Goal: Information Seeking & Learning: Learn about a topic

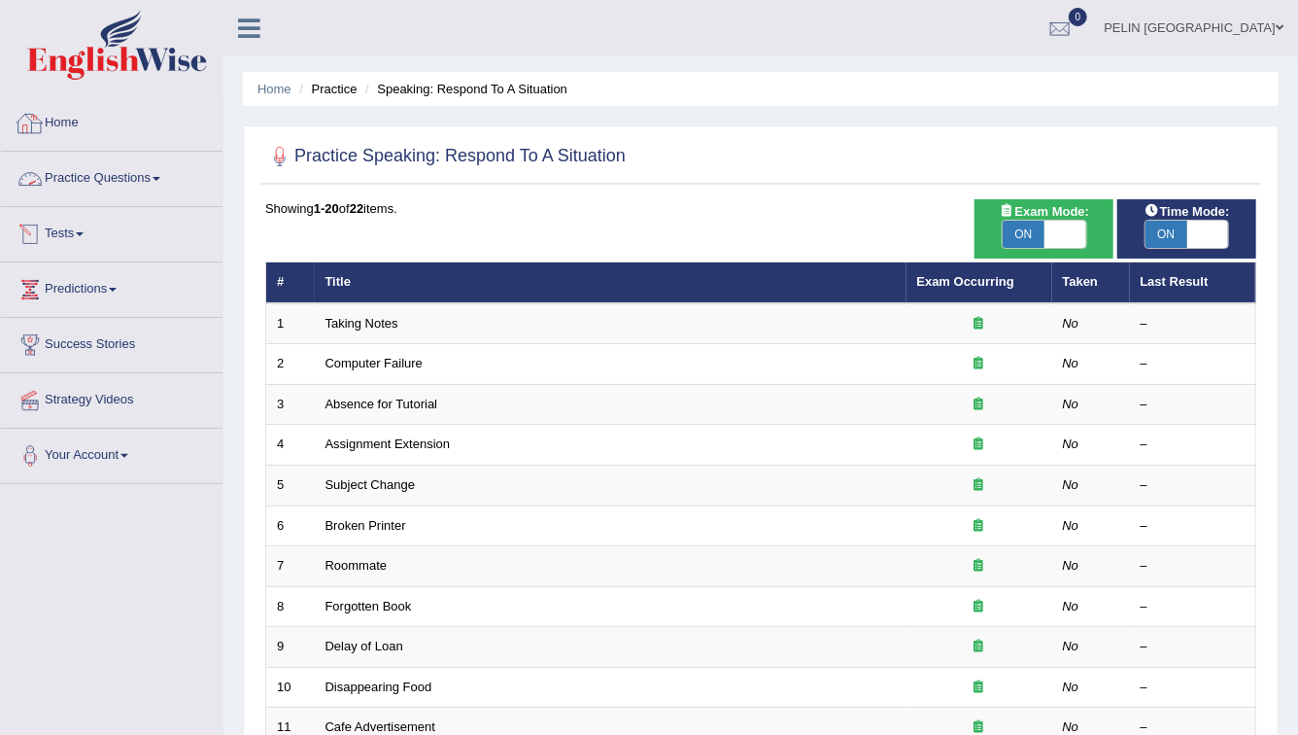
click at [66, 122] on link "Home" at bounding box center [112, 120] width 222 height 49
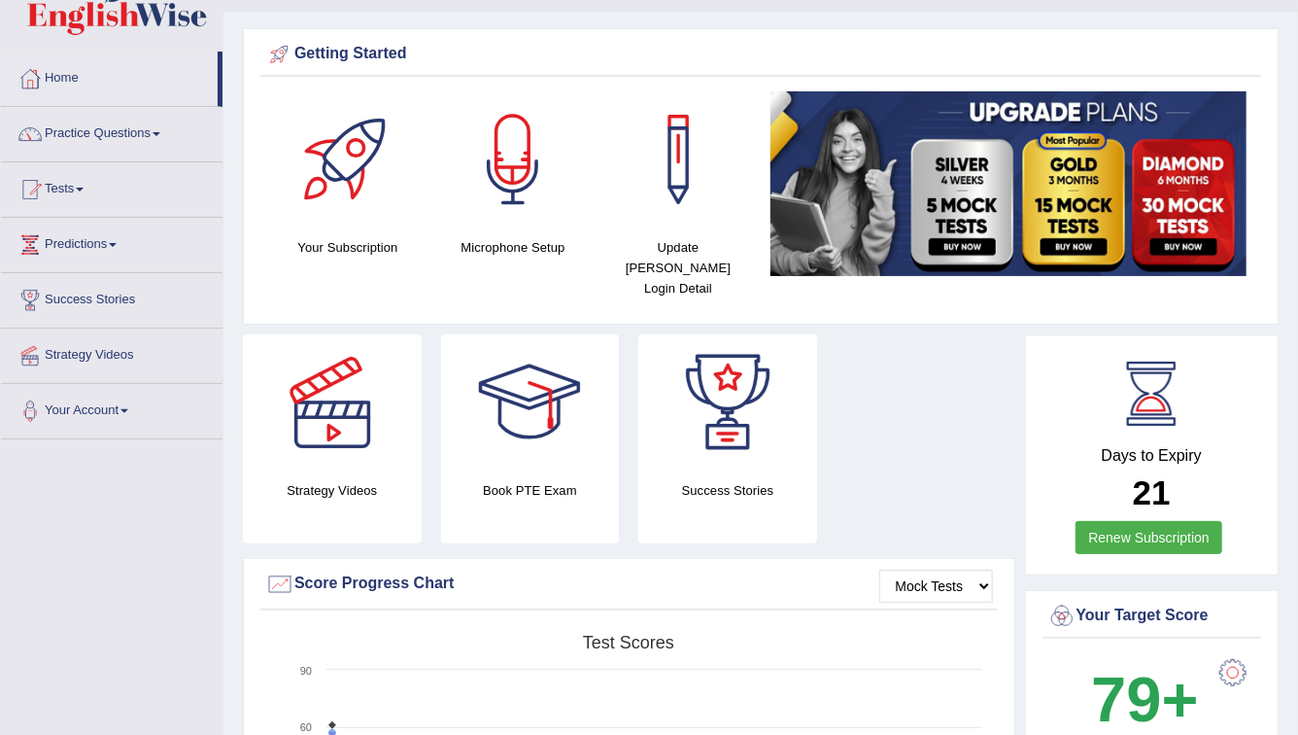
scroll to position [32, 0]
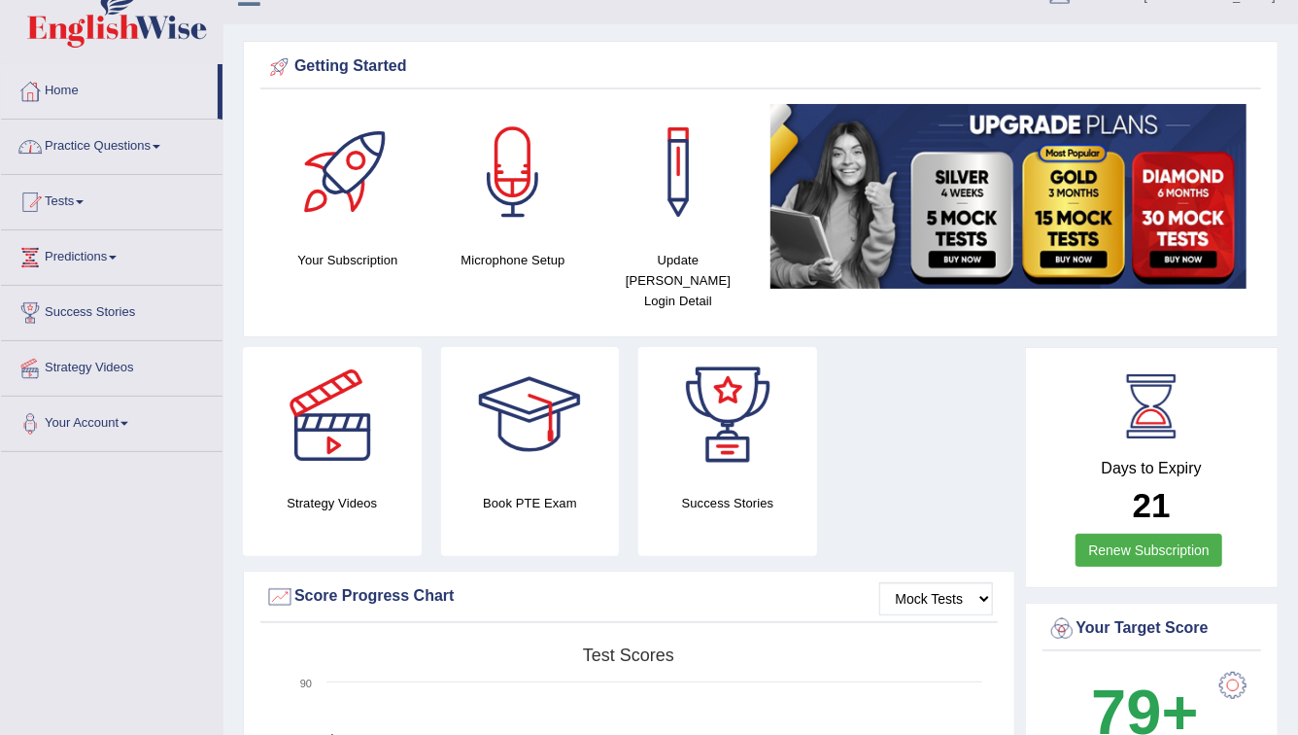
click at [72, 136] on link "Practice Questions" at bounding box center [112, 144] width 222 height 49
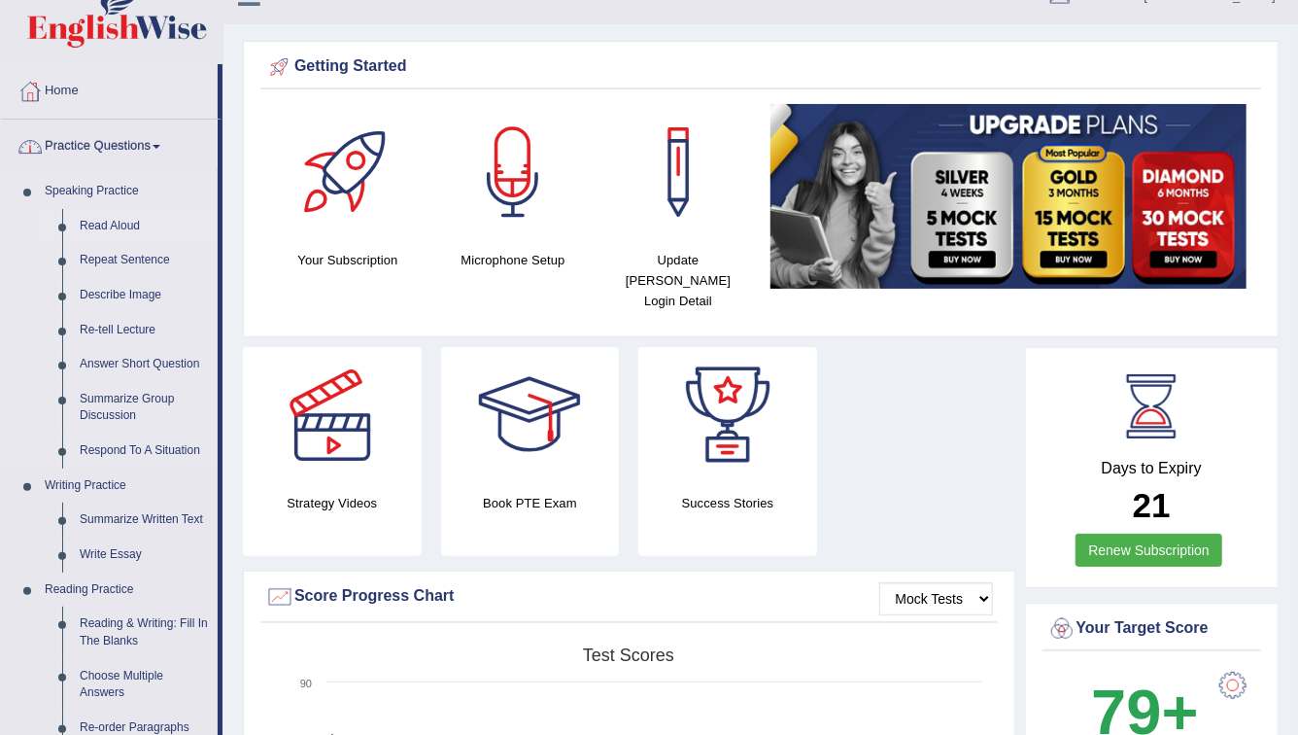
click at [105, 220] on link "Read Aloud" at bounding box center [144, 226] width 147 height 35
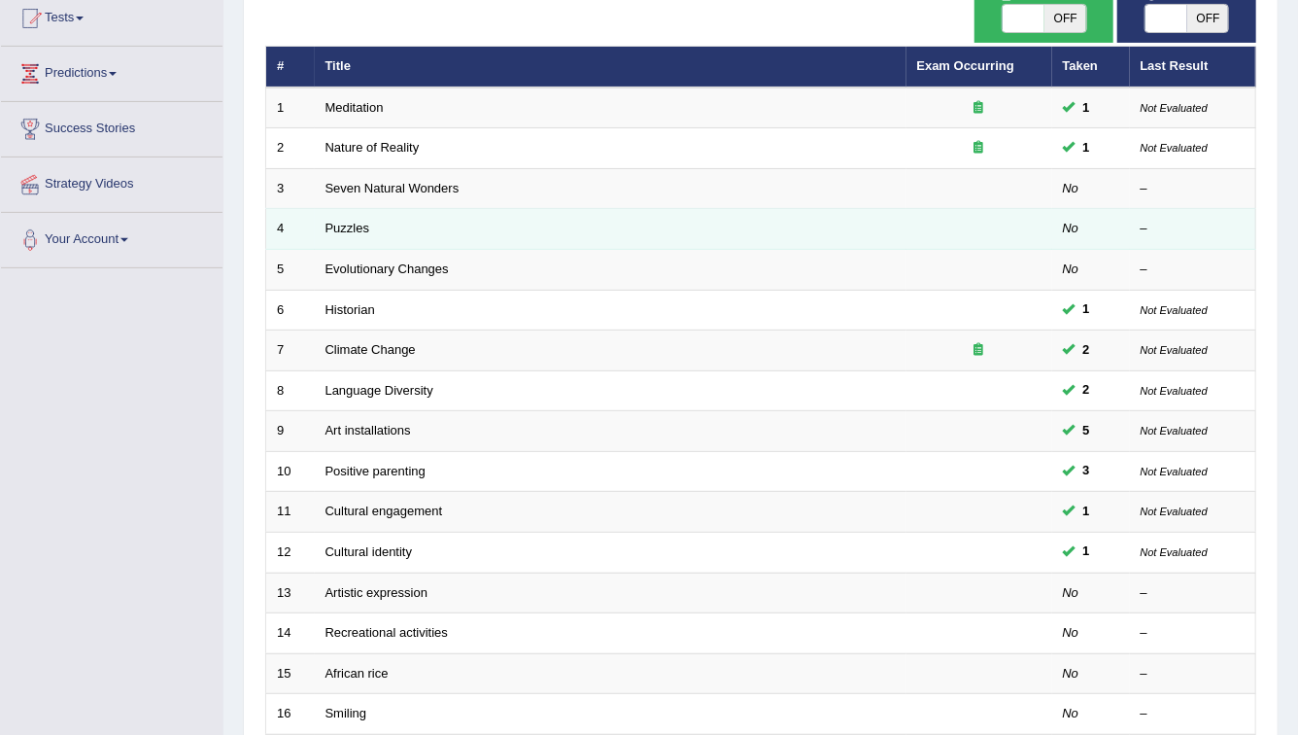
scroll to position [151, 0]
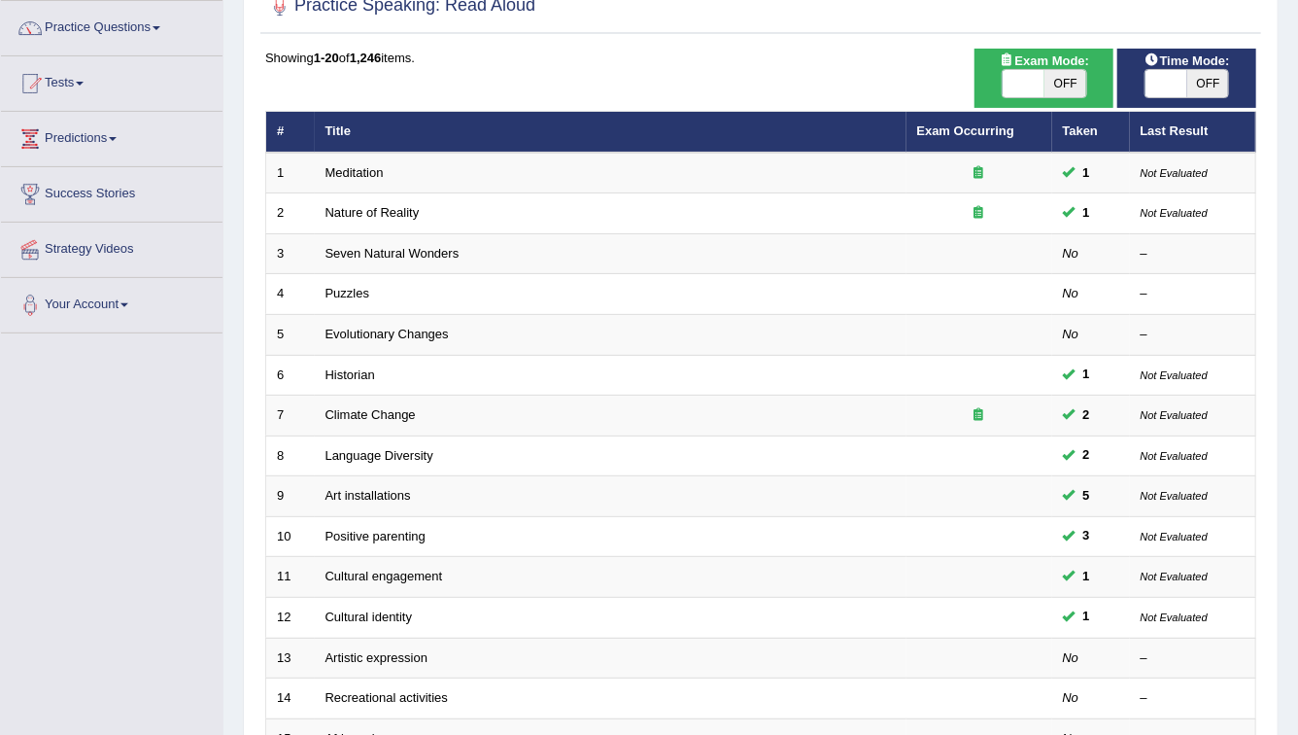
click at [1063, 82] on span "OFF" at bounding box center [1066, 83] width 42 height 27
checkbox input "true"
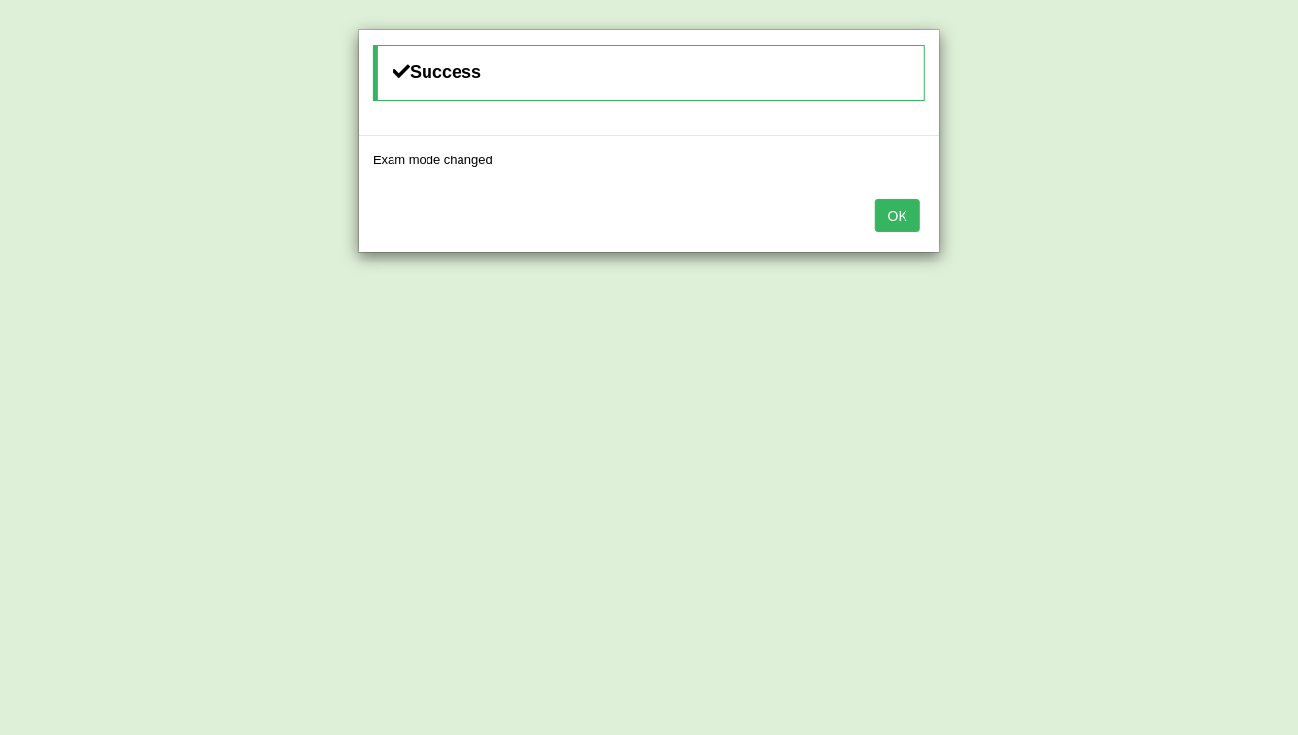
click at [889, 215] on button "OK" at bounding box center [898, 215] width 45 height 33
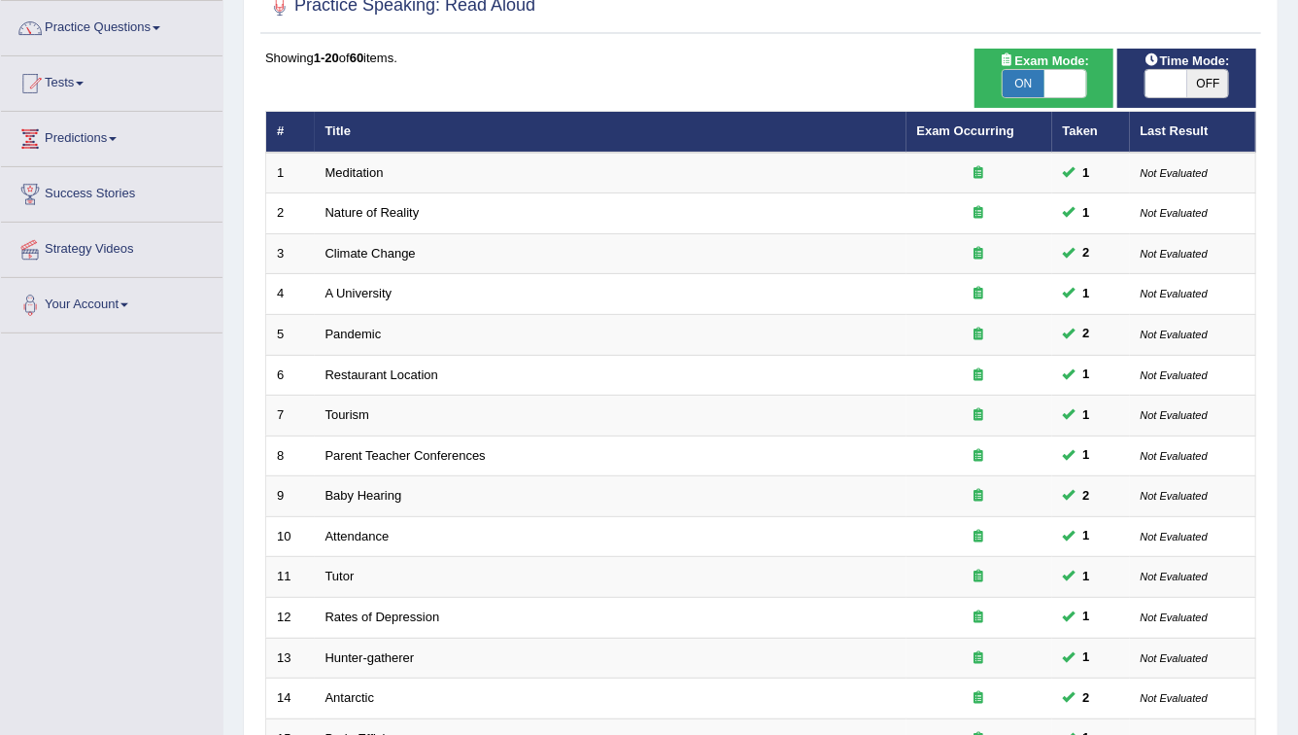
scroll to position [548, 0]
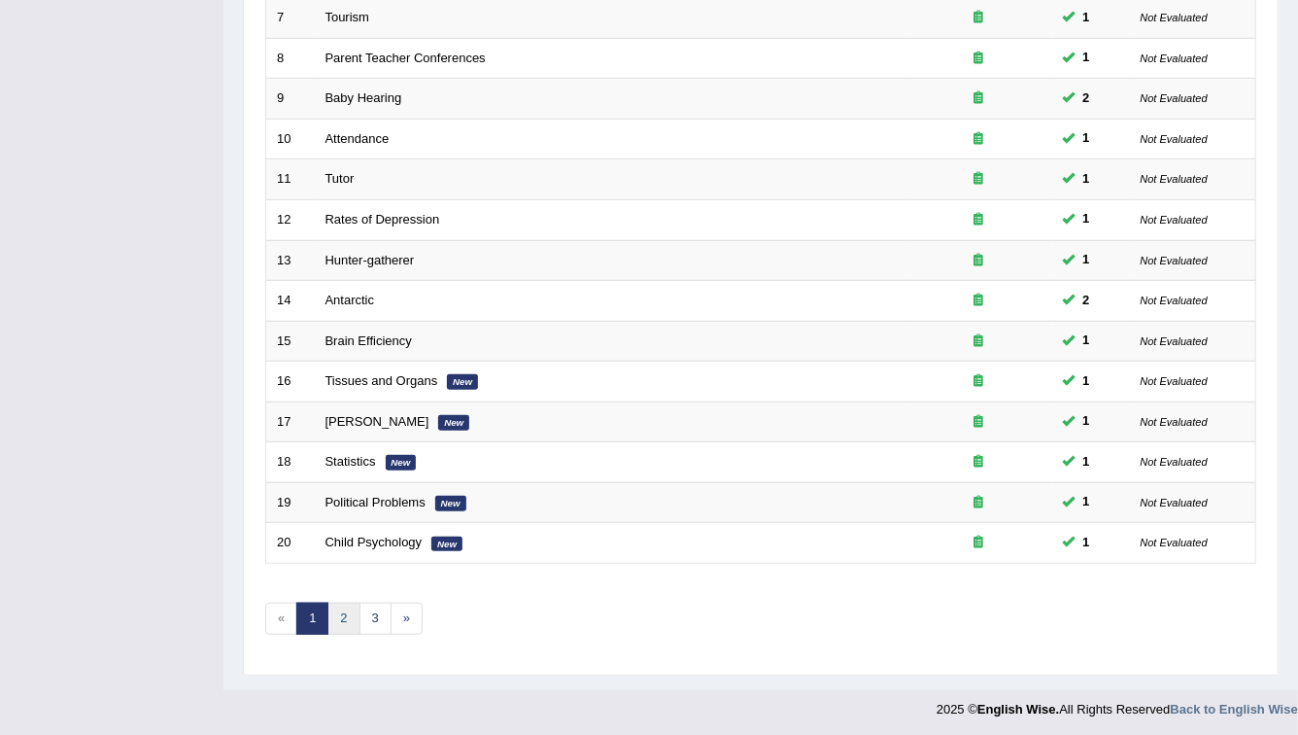
click at [346, 614] on link "2" at bounding box center [343, 618] width 32 height 32
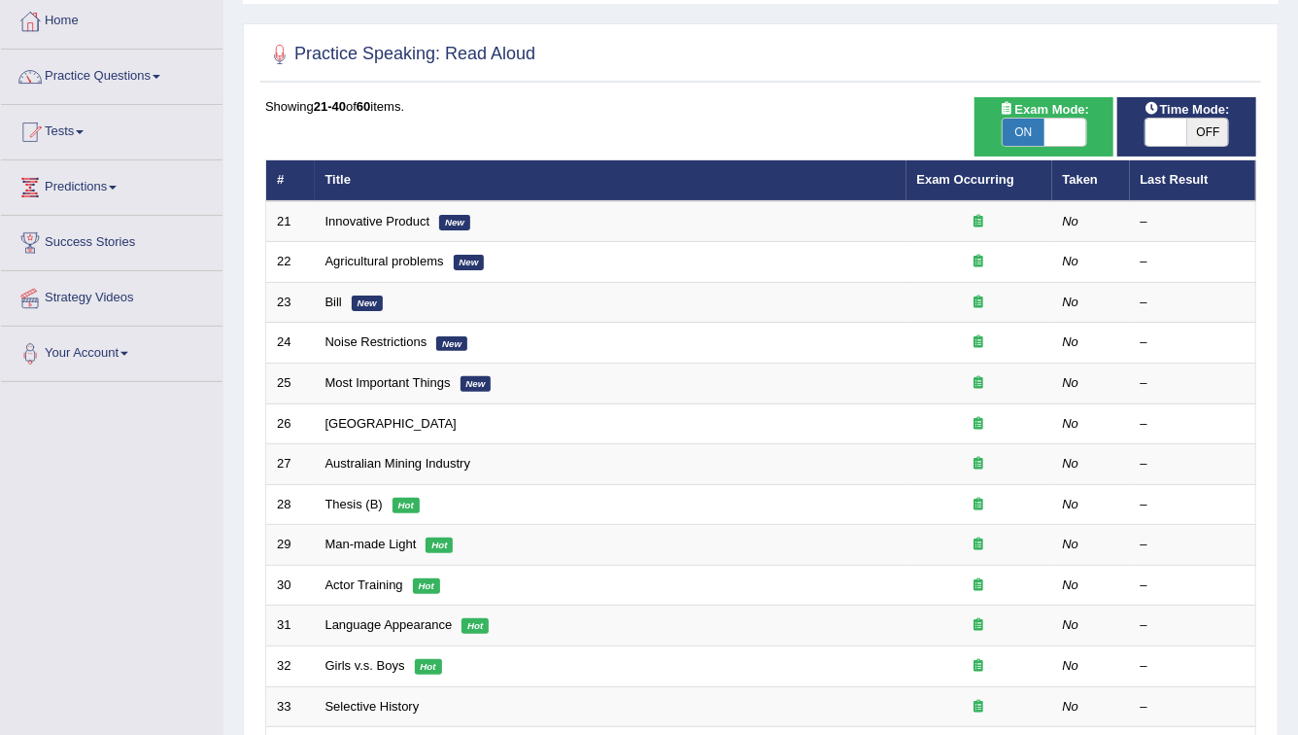
scroll to position [100, 0]
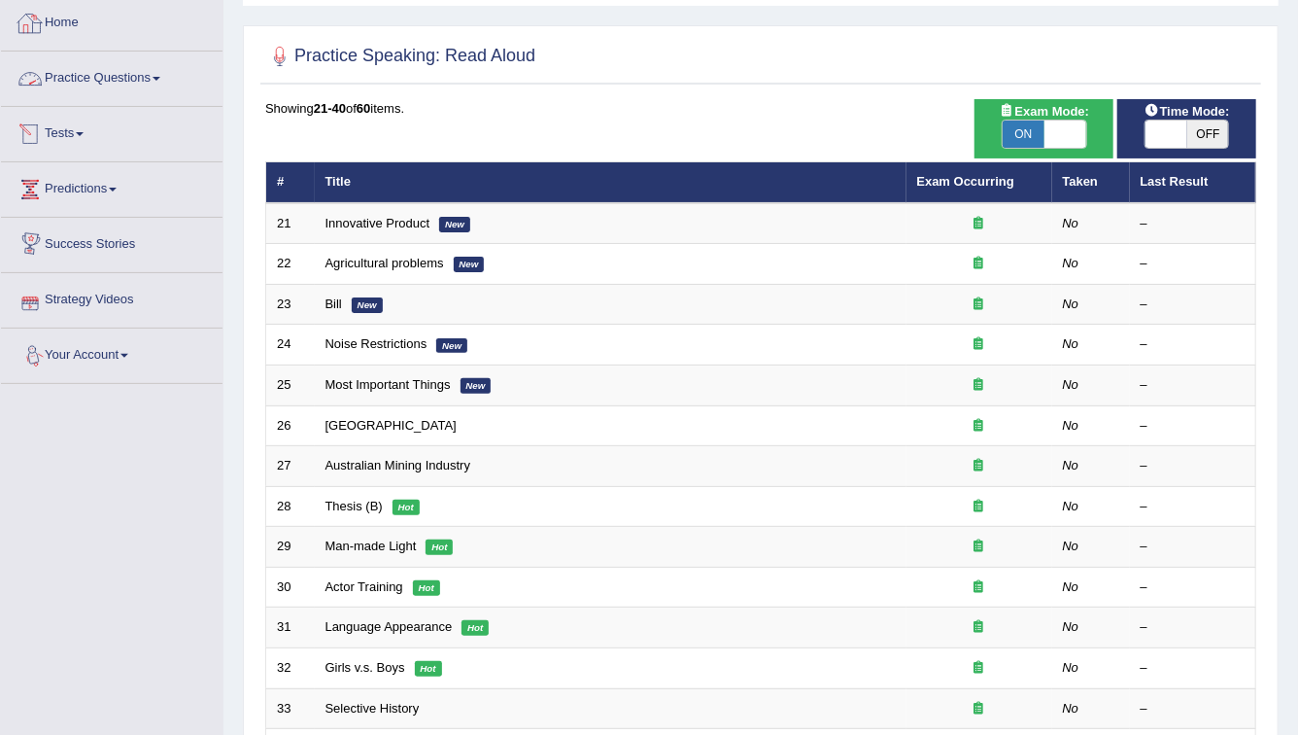
click at [91, 11] on link "Home" at bounding box center [112, 20] width 222 height 49
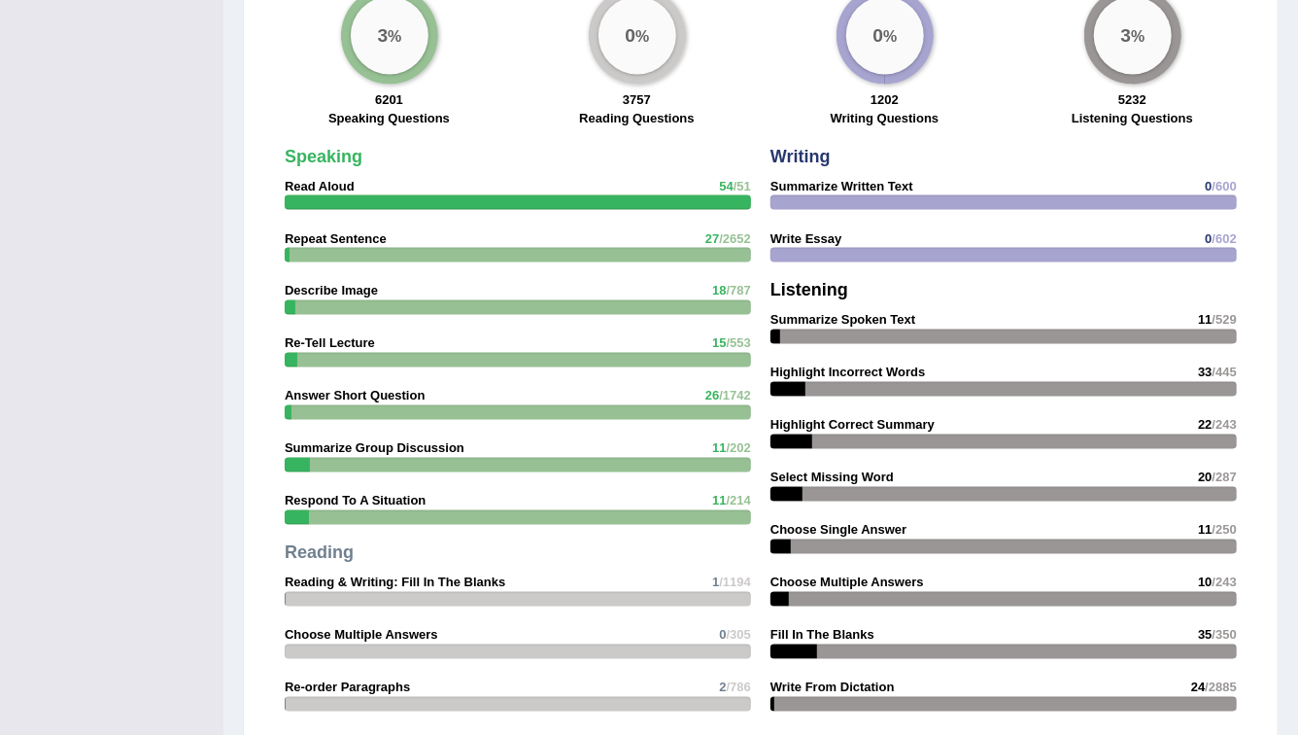
scroll to position [1515, 0]
click at [739, 180] on span "/51" at bounding box center [742, 187] width 17 height 15
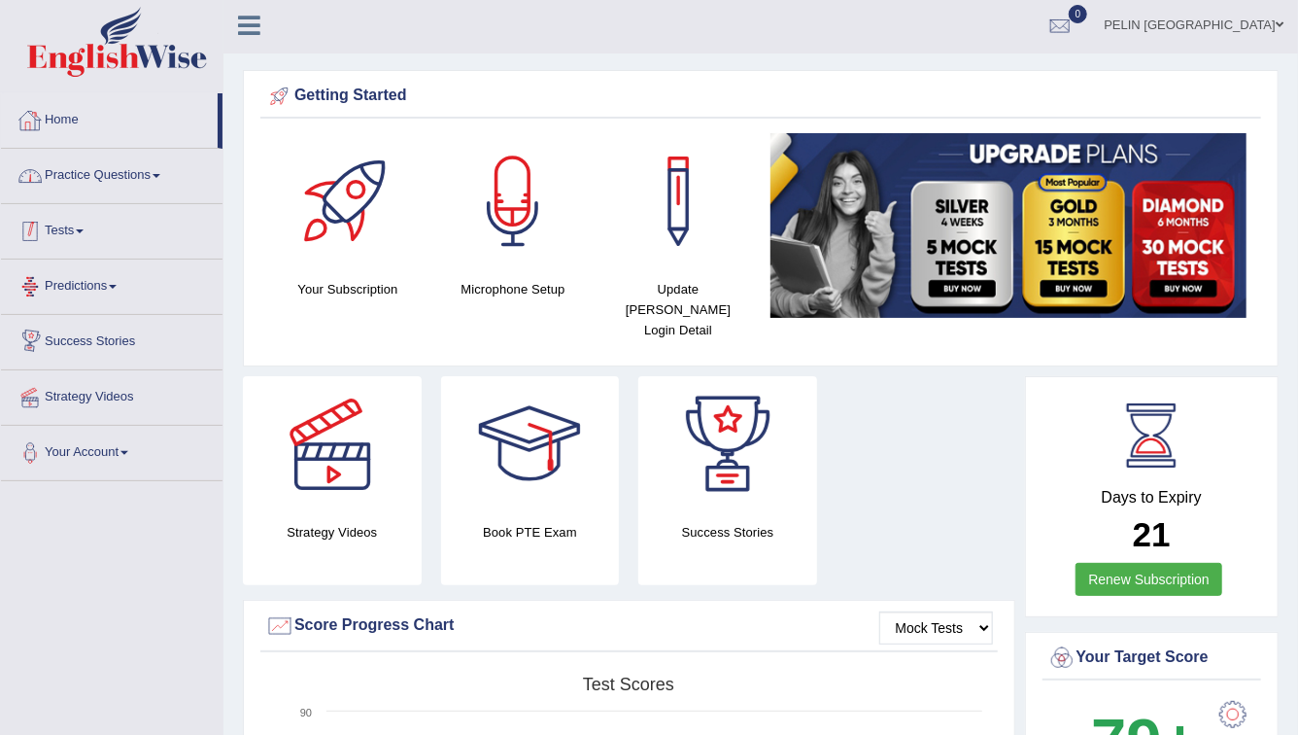
scroll to position [0, 0]
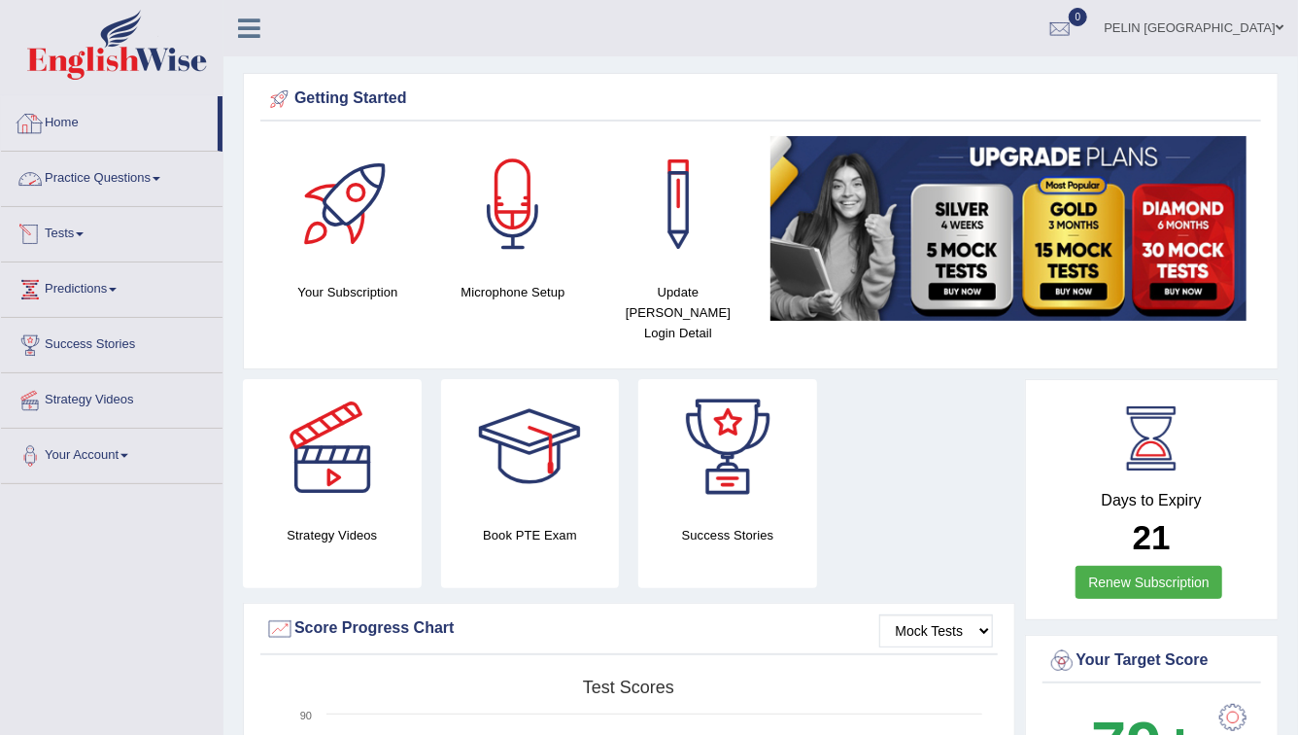
click at [135, 176] on link "Practice Questions" at bounding box center [112, 176] width 222 height 49
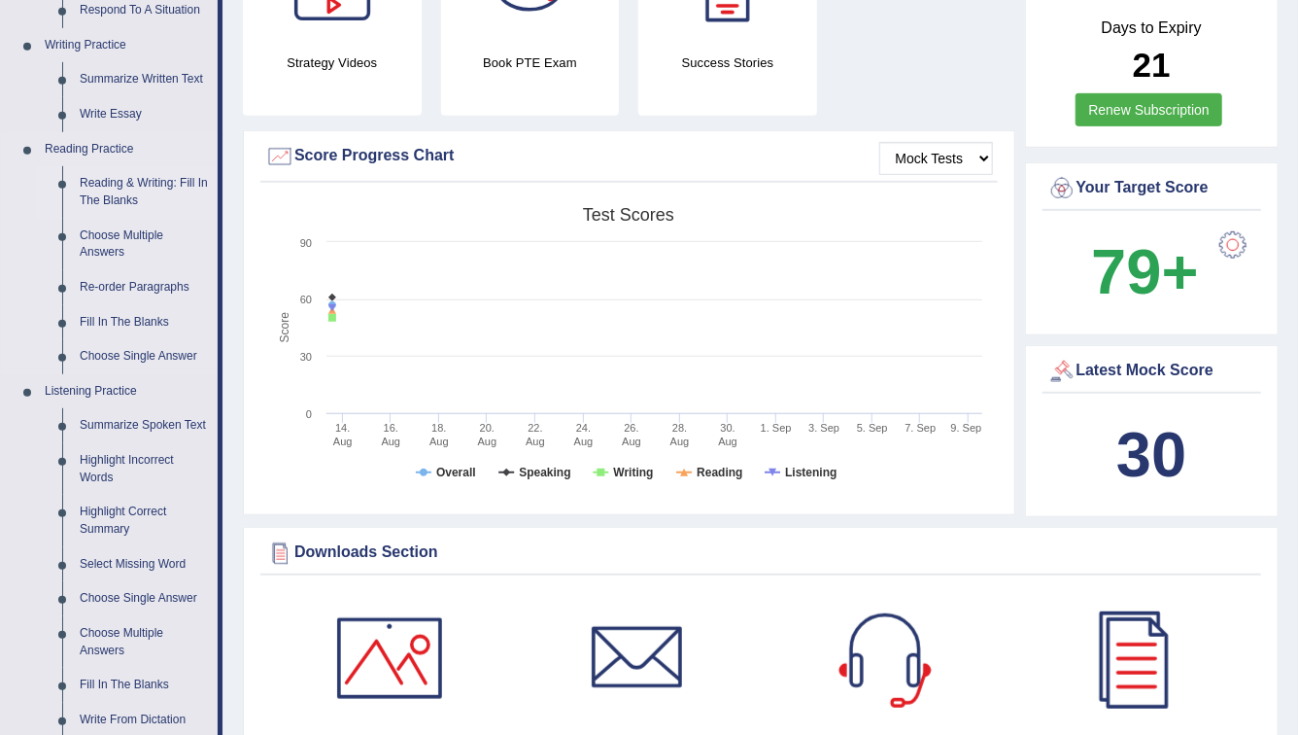
scroll to position [515, 0]
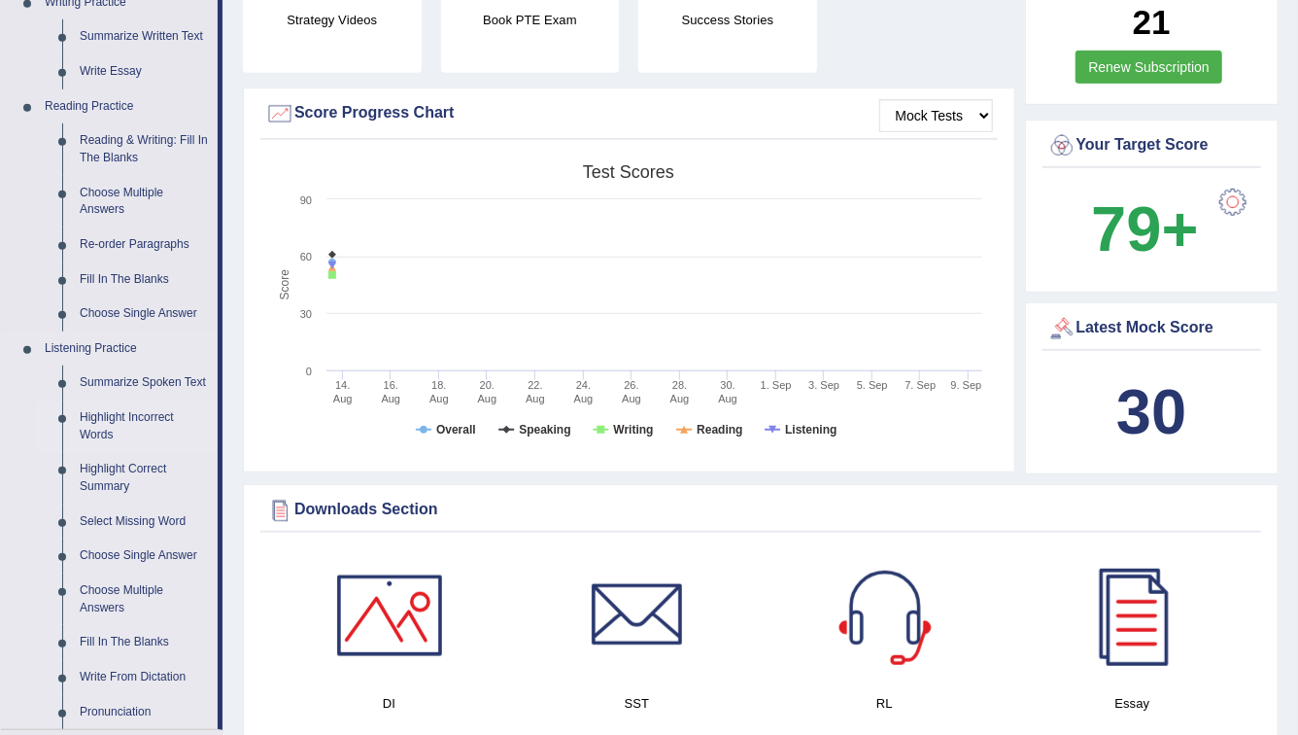
click at [123, 436] on link "Highlight Incorrect Words" at bounding box center [144, 426] width 147 height 52
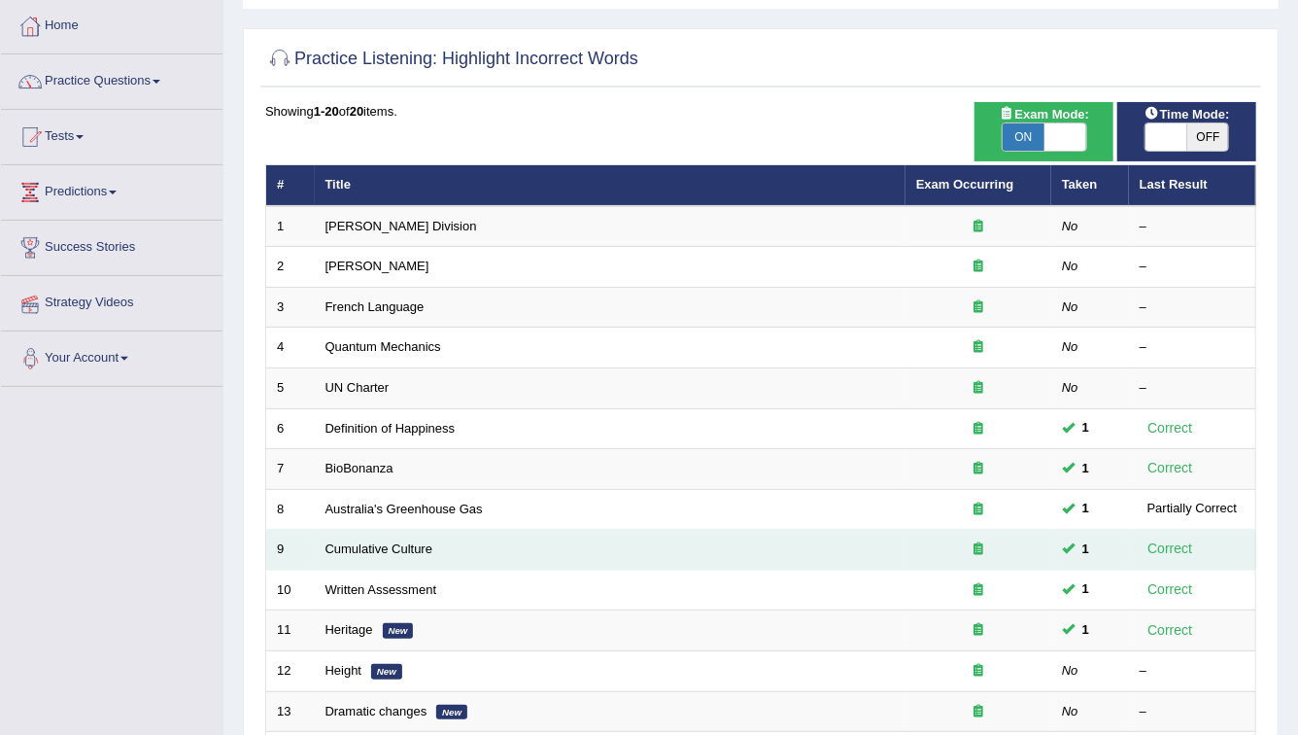
scroll to position [92, 0]
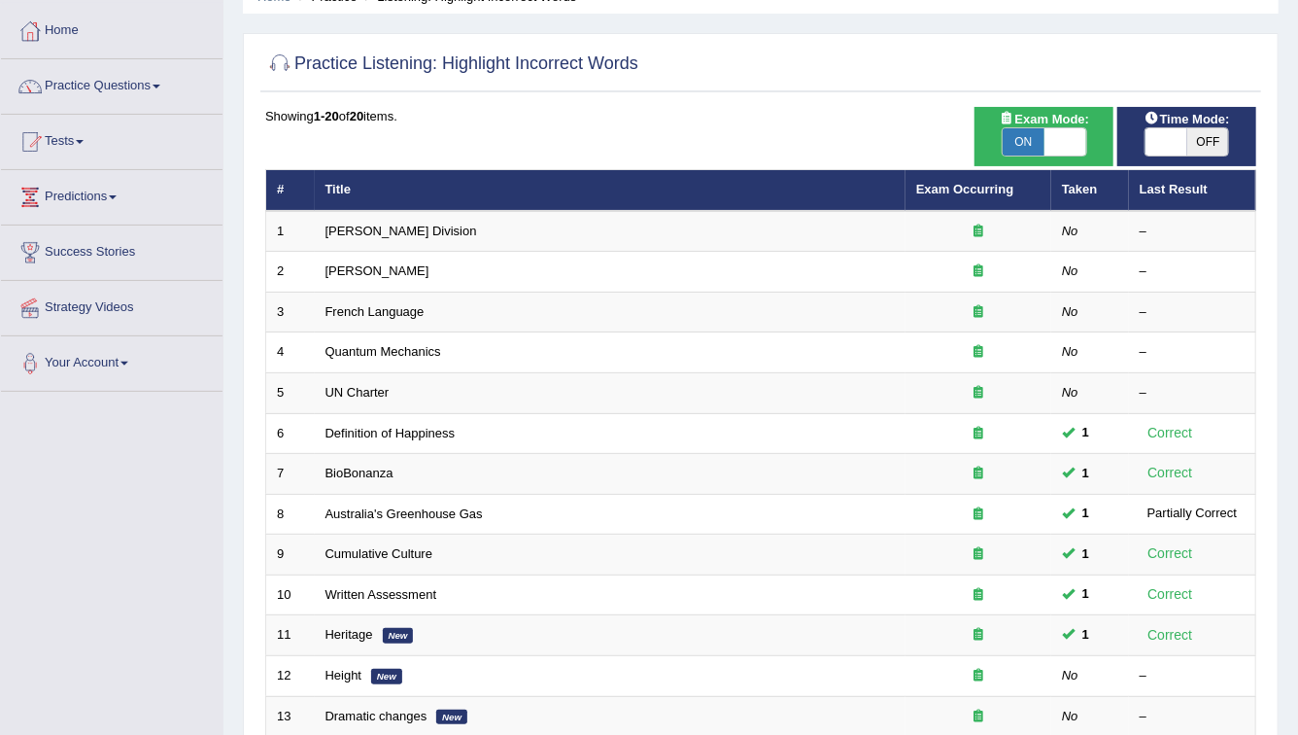
click at [1219, 149] on span "OFF" at bounding box center [1208, 141] width 42 height 27
checkbox input "true"
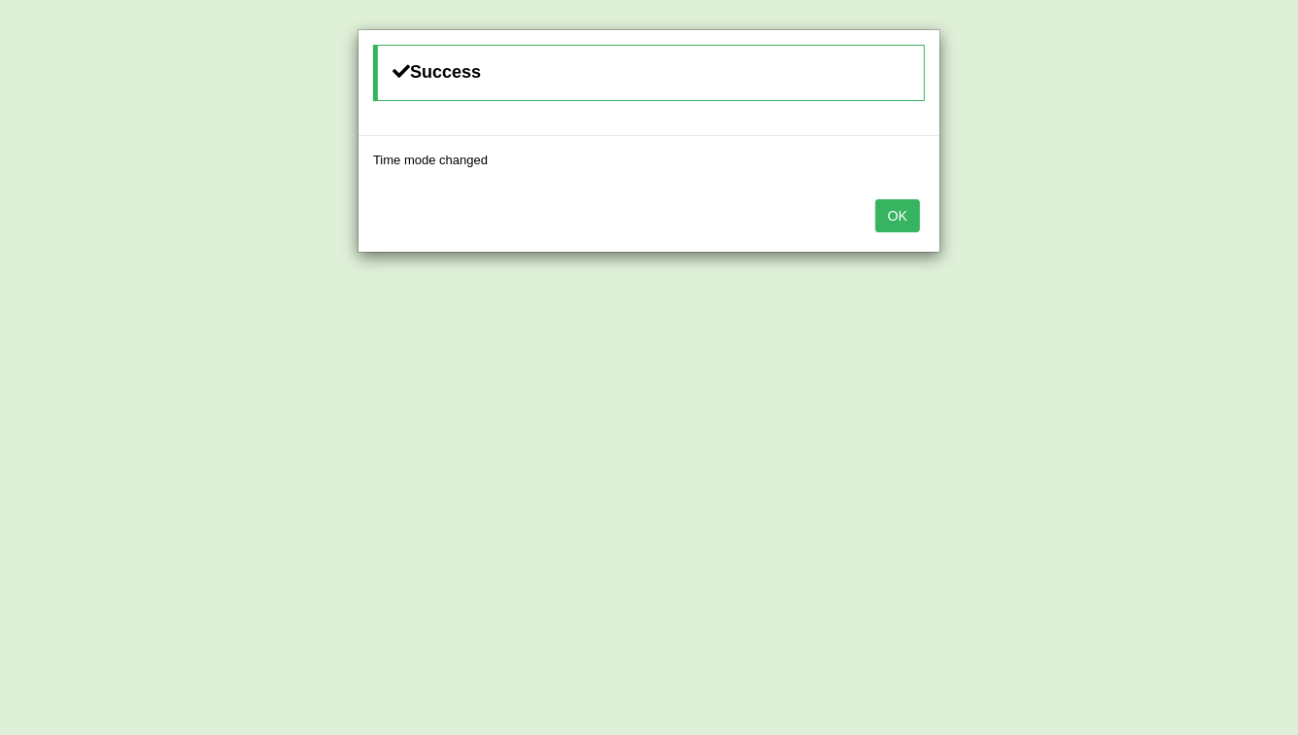
click at [907, 216] on button "OK" at bounding box center [898, 215] width 45 height 33
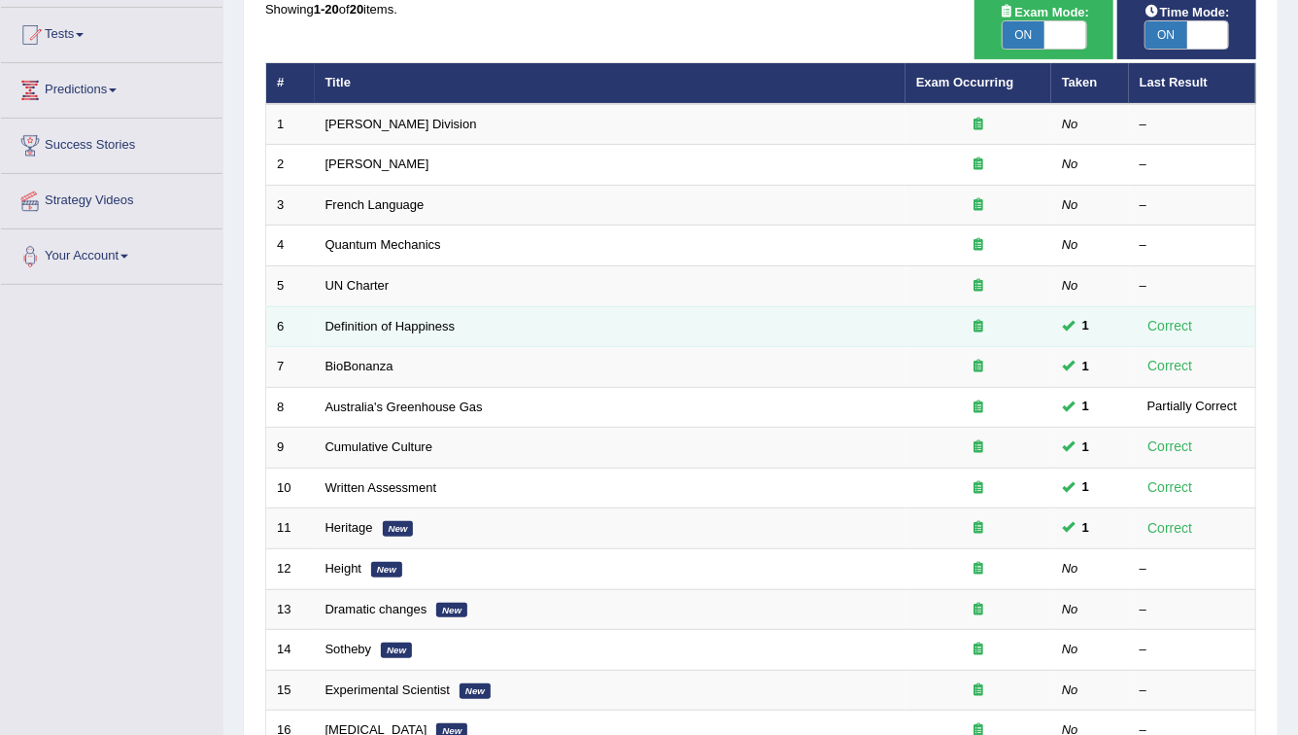
scroll to position [189, 0]
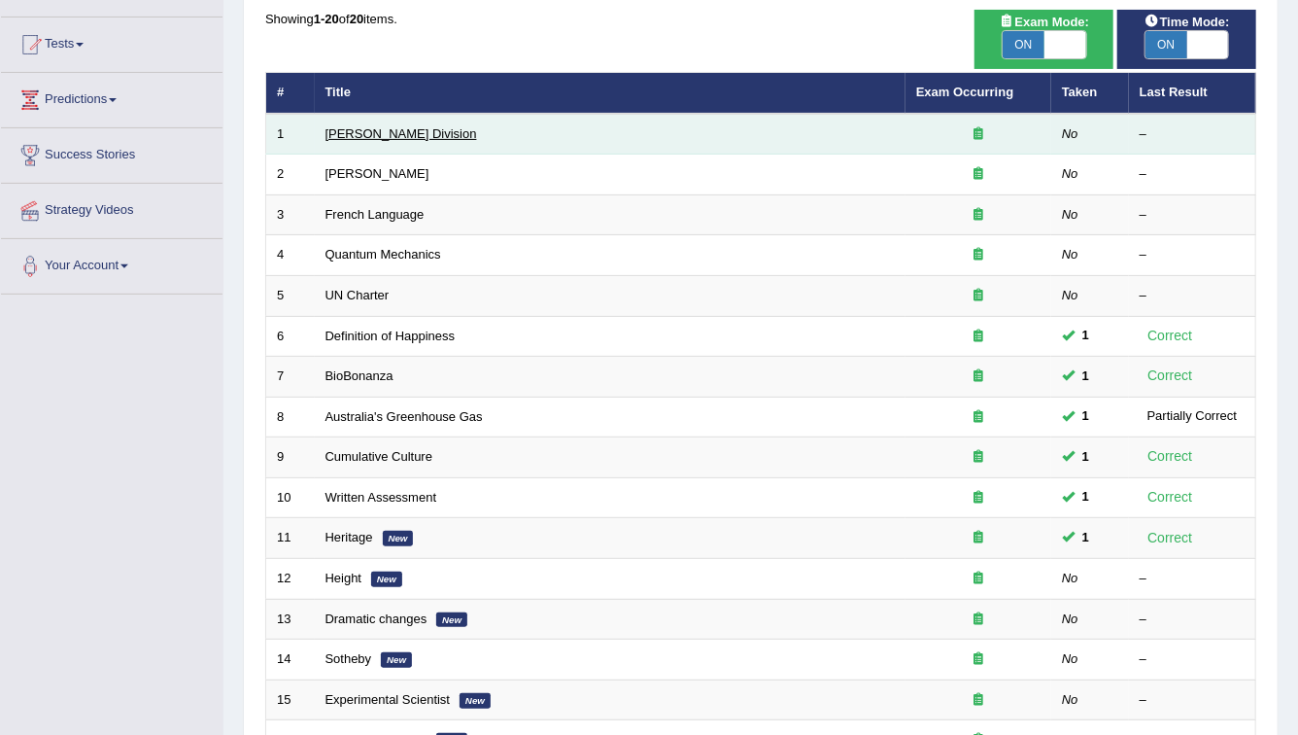
click at [371, 130] on link "[PERSON_NAME] Division" at bounding box center [402, 133] width 152 height 15
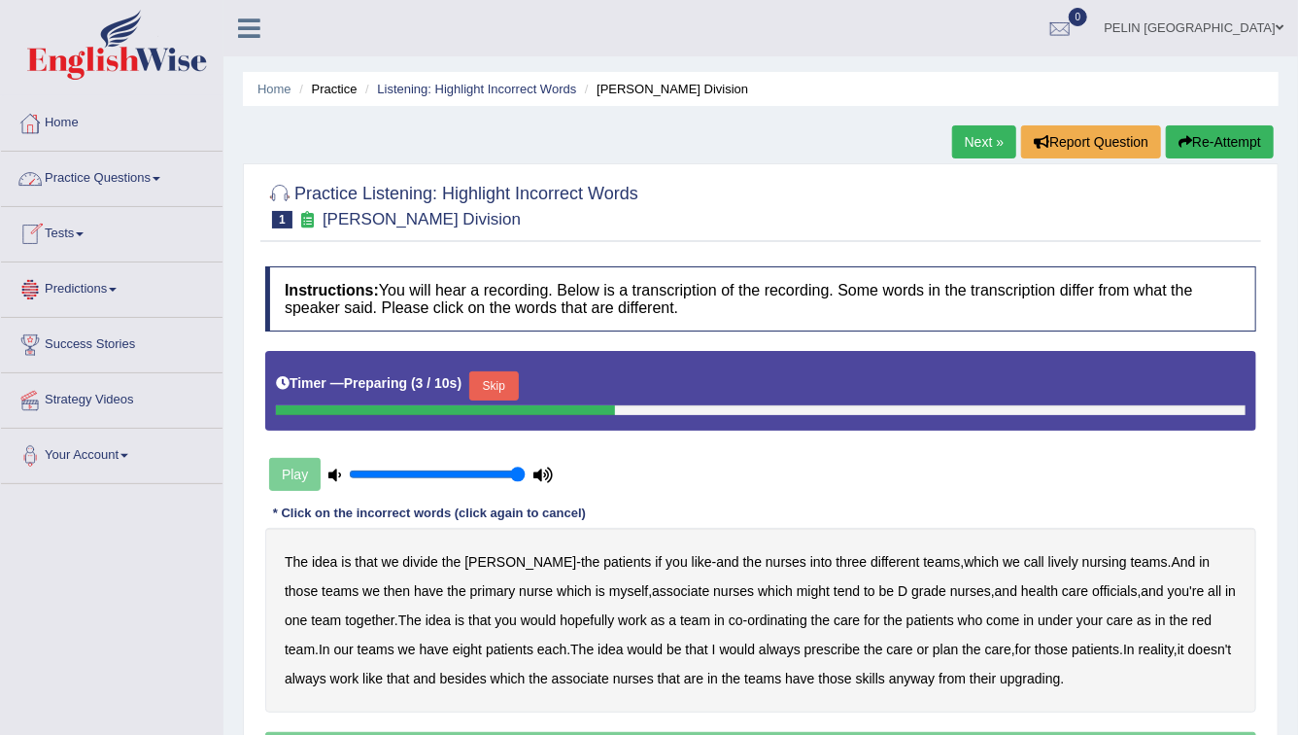
click at [66, 112] on link "Home" at bounding box center [112, 120] width 222 height 49
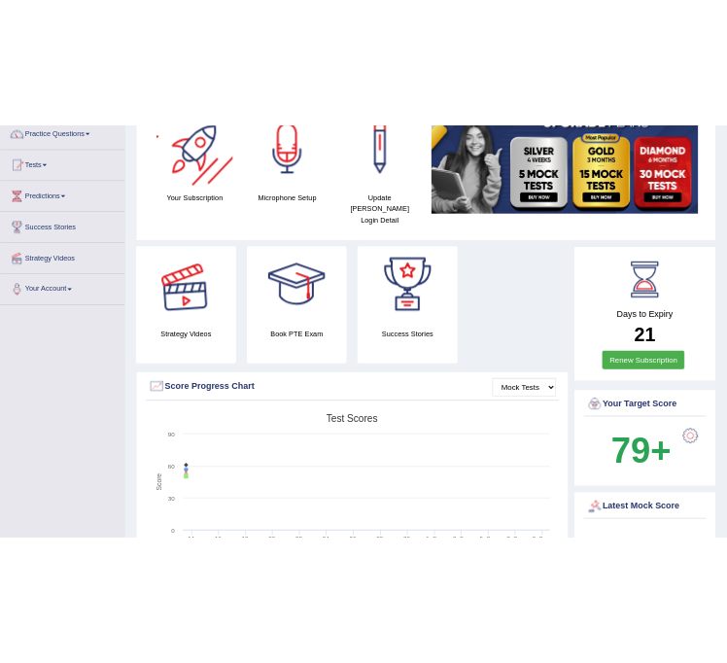
scroll to position [164, 0]
